Goal: Information Seeking & Learning: Learn about a topic

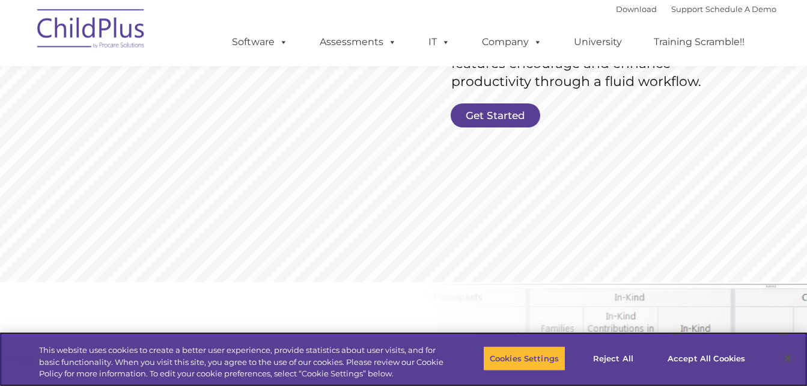
scroll to position [318, 0]
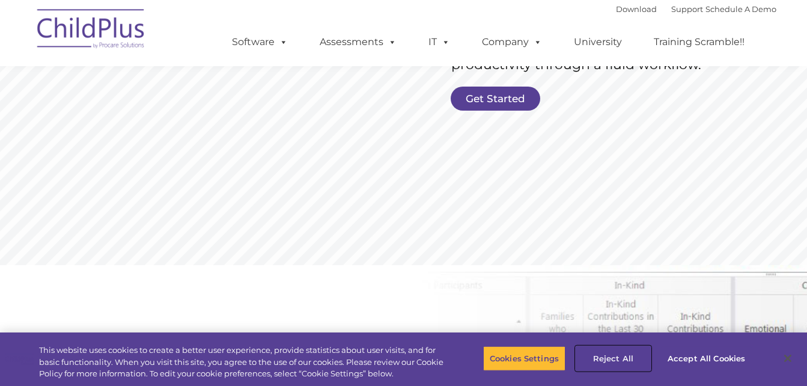
click at [620, 352] on button "Reject All" at bounding box center [613, 358] width 75 height 25
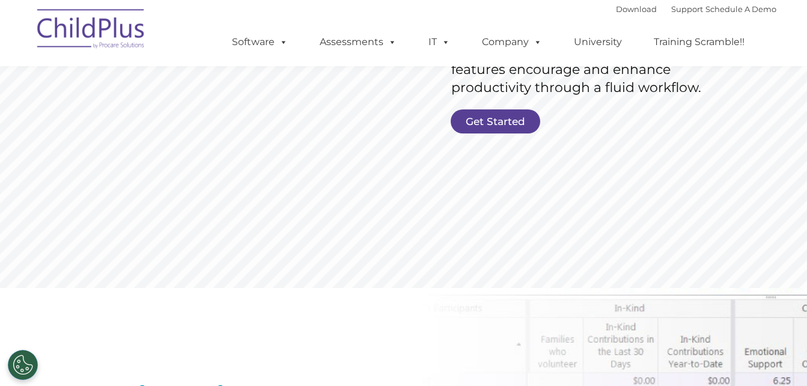
scroll to position [0, 0]
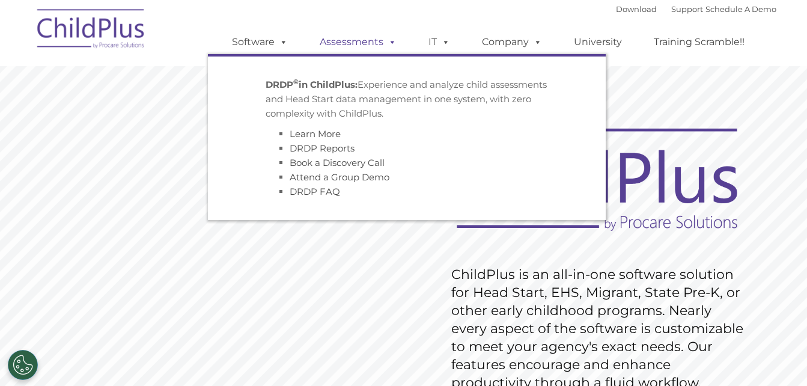
click at [367, 47] on link "Assessments" at bounding box center [358, 42] width 101 height 24
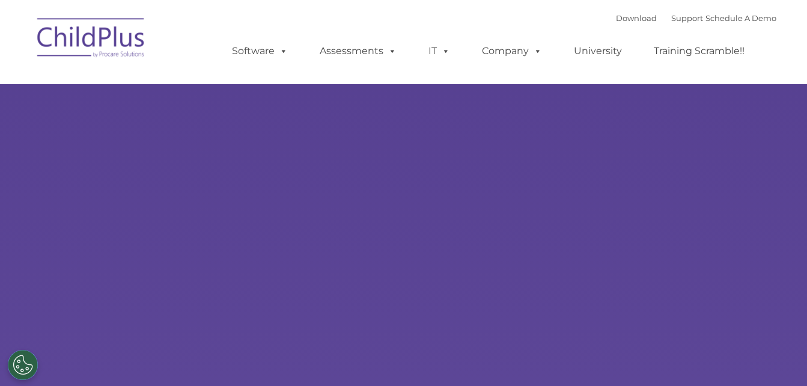
type input ""
select select "MEDIUM"
